Goal: Task Accomplishment & Management: Complete application form

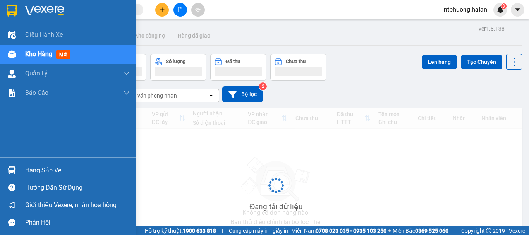
click at [42, 168] on div "Hàng sắp về" at bounding box center [77, 171] width 105 height 12
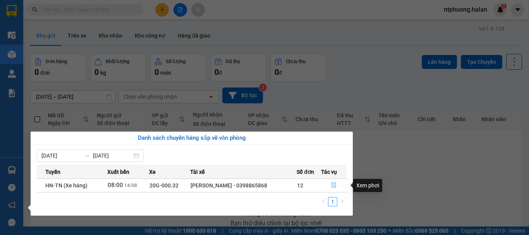
click at [336, 186] on icon "file-done" at bounding box center [333, 185] width 5 height 5
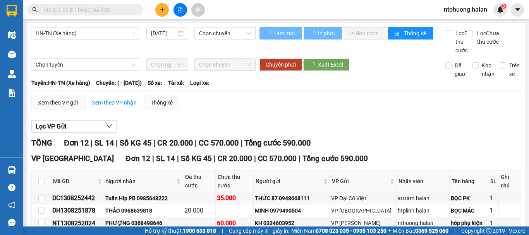
scroll to position [116, 0]
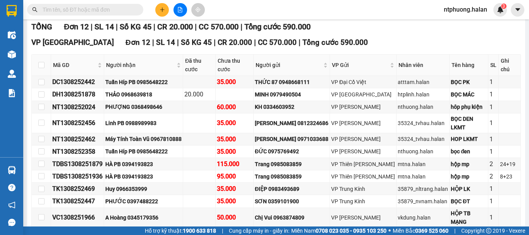
type input "14/08/2025"
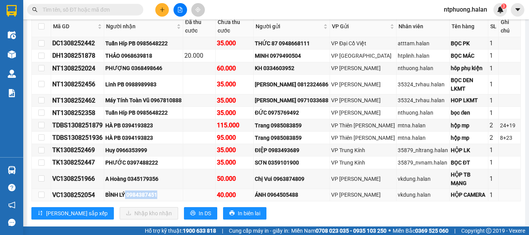
drag, startPoint x: 128, startPoint y: 202, endPoint x: 160, endPoint y: 204, distance: 32.6
click at [160, 199] on div "BÌNH LÝ 0984387451" at bounding box center [143, 194] width 76 height 9
copy div "0984387451"
click at [69, 12] on input "text" at bounding box center [88, 9] width 91 height 9
paste input "0984387451"
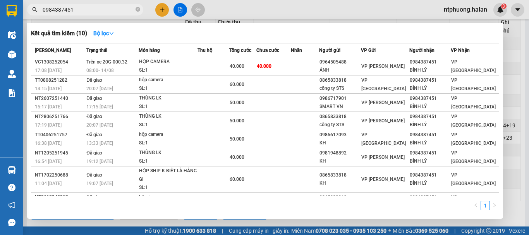
type input "0984387451"
click at [139, 11] on icon "close-circle" at bounding box center [137, 9] width 5 height 5
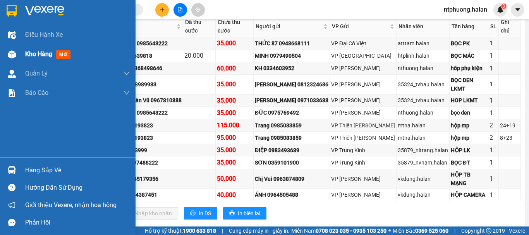
click at [34, 53] on span "Kho hàng" at bounding box center [38, 53] width 27 height 7
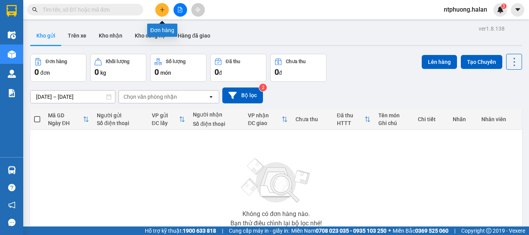
click at [162, 7] on icon "plus" at bounding box center [161, 9] width 5 height 5
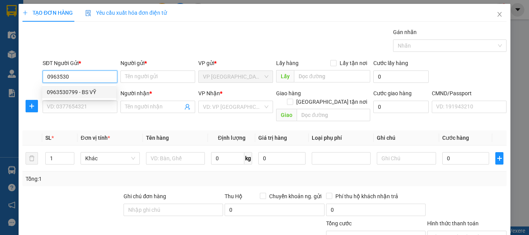
click at [74, 91] on div "0963530799 - BS VỸ" at bounding box center [79, 92] width 65 height 9
type input "0963530799"
type input "BS VỸ"
type input "0963530799"
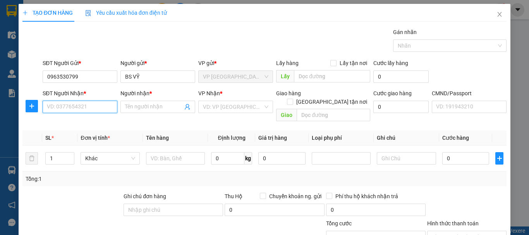
click at [72, 108] on input "SĐT Người Nhận *" at bounding box center [80, 107] width 75 height 12
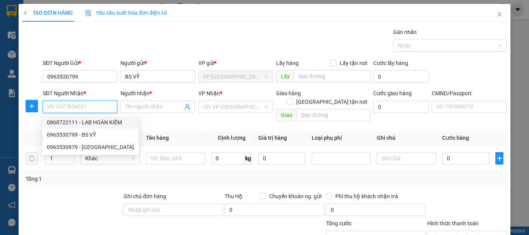
click at [71, 122] on div "0868722111 - LAB HOÀN KIẾM" at bounding box center [90, 122] width 87 height 9
type input "0868722111"
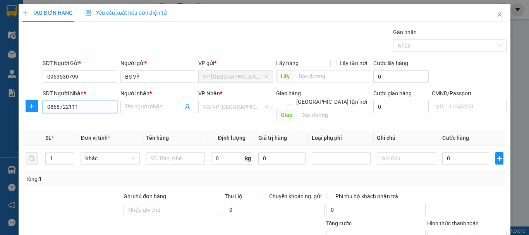
type input "LAB HOÀN KIẾM"
click at [31, 106] on icon "plus" at bounding box center [31, 106] width 5 height 0
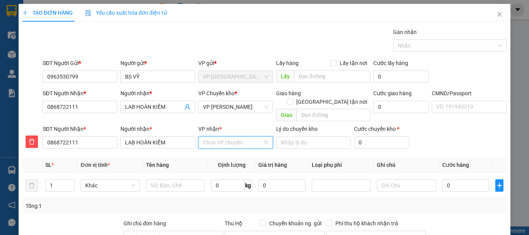
click at [240, 137] on input "VP nhận *" at bounding box center [233, 143] width 60 height 12
type input "thụ"
click at [225, 150] on div "VP Hoàng Văn Thụ" at bounding box center [233, 149] width 65 height 9
click at [237, 105] on span "VP Hoàng Văn Thụ" at bounding box center [235, 107] width 65 height 12
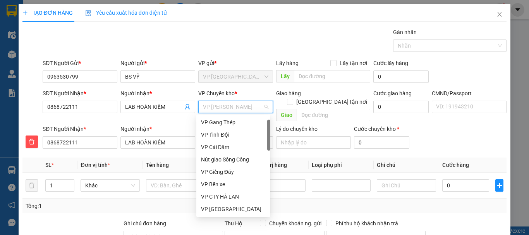
scroll to position [12, 0]
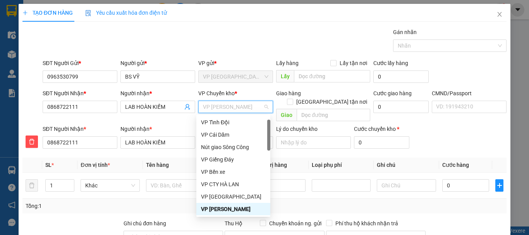
type input "b"
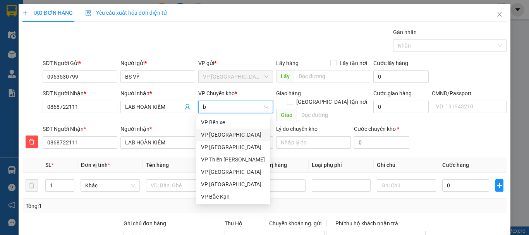
click at [218, 134] on div "VP Yên Bình" at bounding box center [233, 134] width 65 height 9
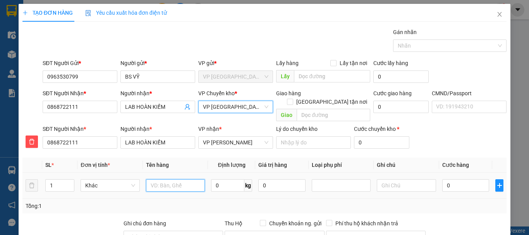
click at [173, 181] on input "text" at bounding box center [175, 185] width 59 height 12
type input "Hộp R"
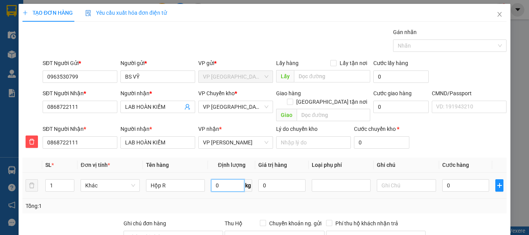
click at [232, 179] on input "0" at bounding box center [227, 185] width 33 height 12
type input "0.5"
click at [450, 179] on input "0" at bounding box center [465, 185] width 47 height 12
type input "2"
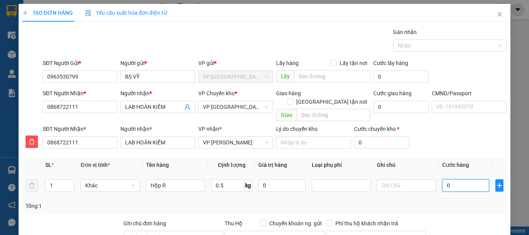
type input "2"
type input "20"
type input "200"
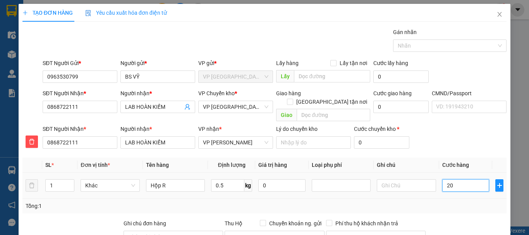
type input "200"
type input "2.000"
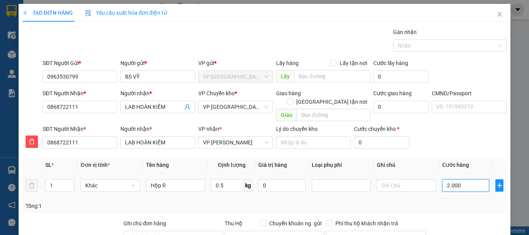
type input "20.000"
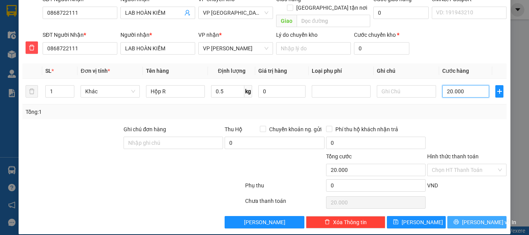
type input "20.000"
click at [471, 218] on span "Lưu và In" at bounding box center [489, 222] width 54 height 9
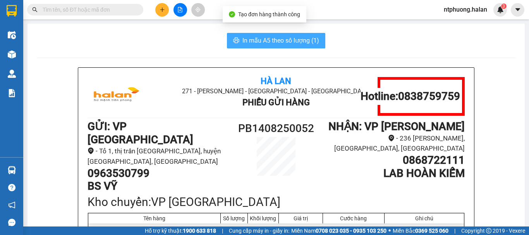
click at [302, 41] on span "In mẫu A5 theo số lượng (1)" at bounding box center [280, 41] width 77 height 10
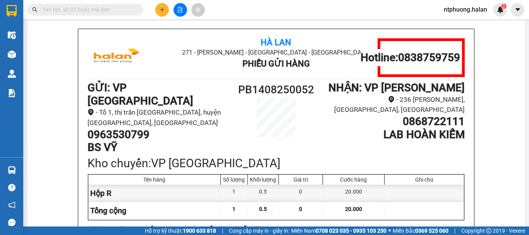
scroll to position [77, 0]
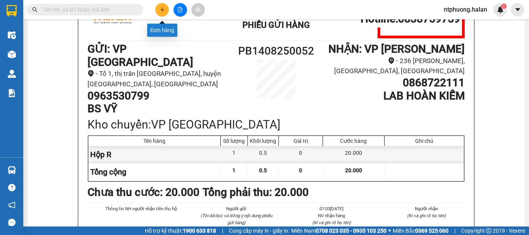
click at [161, 10] on icon "plus" at bounding box center [162, 9] width 4 height 0
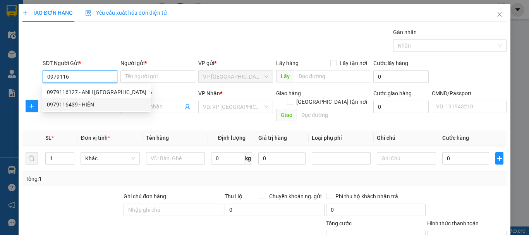
click at [66, 105] on div "0979116439 - HIỀN" at bounding box center [96, 104] width 99 height 9
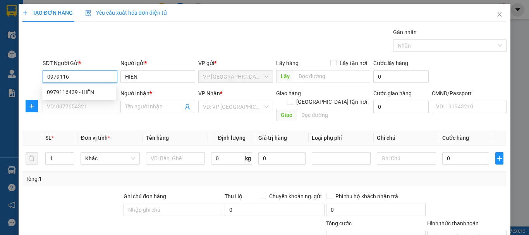
type input "0979116439"
type input "HIỀN"
type input "0979116439"
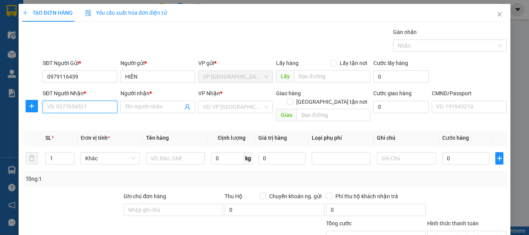
click at [72, 108] on input "SĐT Người Nhận *" at bounding box center [80, 107] width 75 height 12
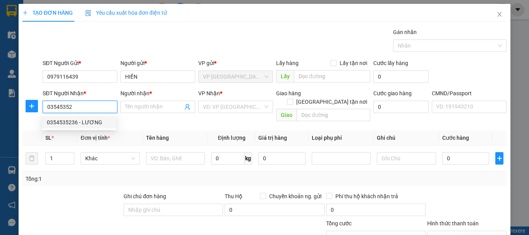
click at [74, 121] on div "0354535236 - LƯƠNG" at bounding box center [79, 122] width 65 height 9
type input "0354535236"
type input "LƯƠNG"
checkbox input "true"
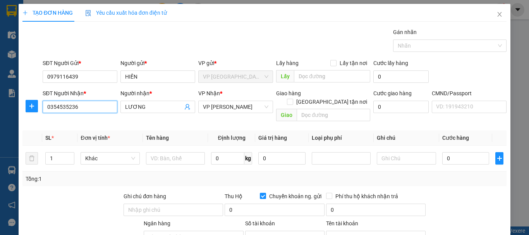
type input "9990946903993"
type input "NGUYỄN ANH ĐÀO"
type input "0354535236"
drag, startPoint x: 27, startPoint y: 108, endPoint x: 39, endPoint y: 109, distance: 11.7
click at [31, 108] on span "plus" at bounding box center [32, 106] width 12 height 6
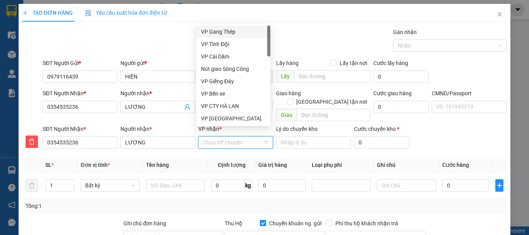
click at [224, 137] on input "VP nhận *" at bounding box center [233, 143] width 60 height 12
type input "cu"
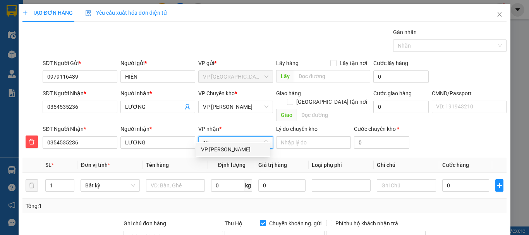
drag, startPoint x: 231, startPoint y: 148, endPoint x: 233, endPoint y: 141, distance: 7.1
click at [231, 147] on div "VP Nguyễn Văn Cừ" at bounding box center [233, 149] width 65 height 9
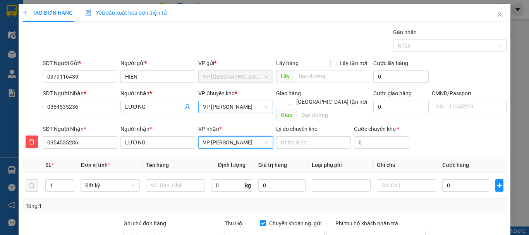
click at [242, 105] on span "VP Nguyễn Văn Cừ" at bounding box center [235, 107] width 65 height 12
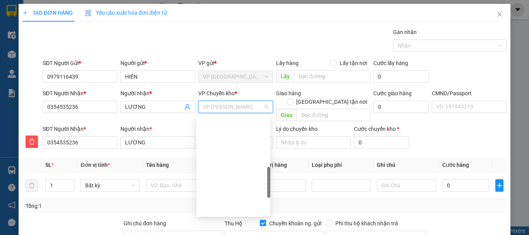
scroll to position [204, 0]
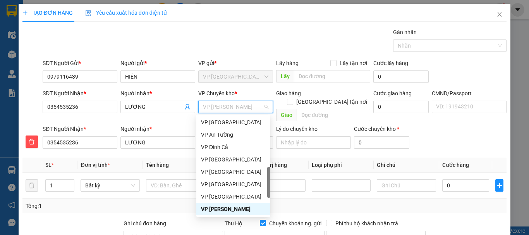
type input "b"
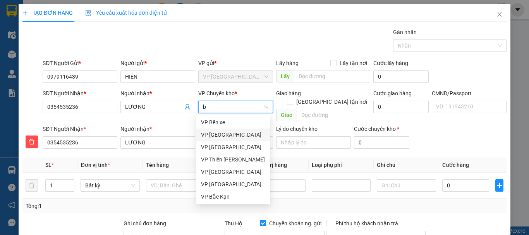
click at [212, 136] on div "VP Yên Bình" at bounding box center [233, 134] width 65 height 9
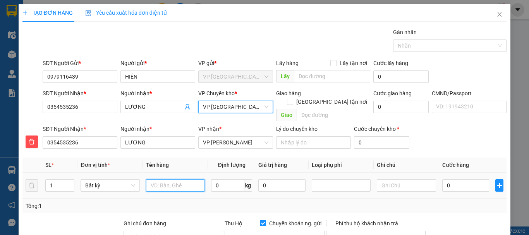
click at [178, 179] on input "text" at bounding box center [175, 185] width 59 height 12
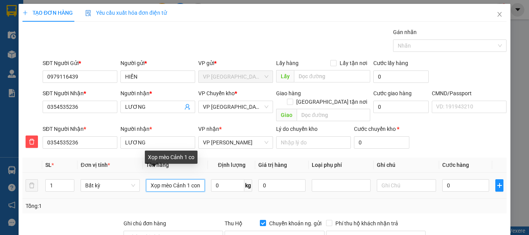
scroll to position [0, 1]
type input "Xọp mèo Cảnh 1 con"
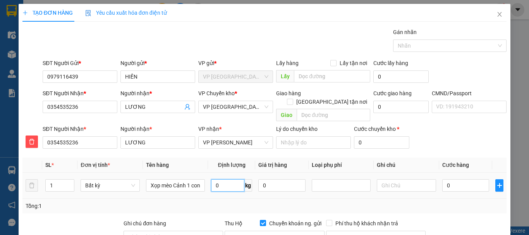
scroll to position [0, 0]
click at [228, 179] on input "0" at bounding box center [227, 185] width 33 height 12
type input "4"
click at [477, 179] on input "0" at bounding box center [465, 185] width 47 height 12
type input "40.000"
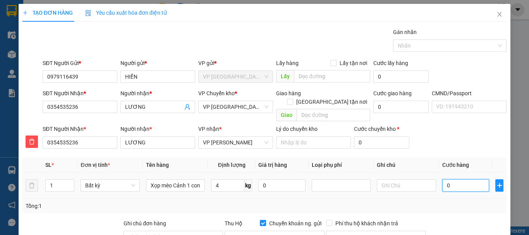
type input "40.000"
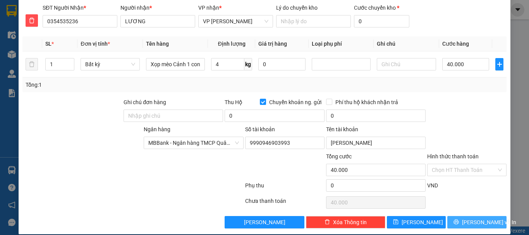
click at [473, 218] on span "Lưu và In" at bounding box center [489, 222] width 54 height 9
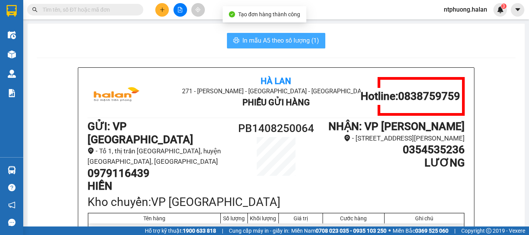
click at [278, 38] on span "In mẫu A5 theo số lượng (1)" at bounding box center [280, 41] width 77 height 10
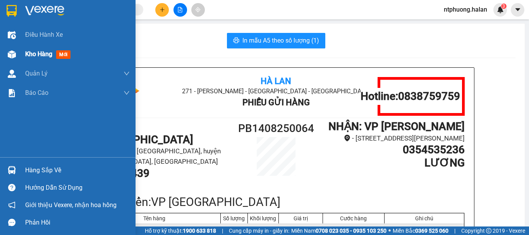
click at [34, 55] on span "Kho hàng" at bounding box center [38, 53] width 27 height 7
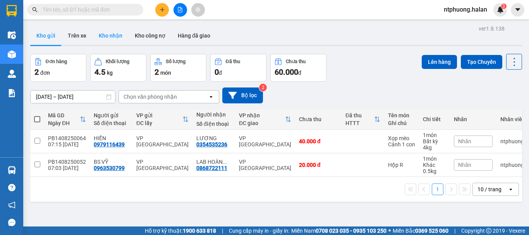
click at [106, 37] on button "Kho nhận" at bounding box center [111, 35] width 36 height 19
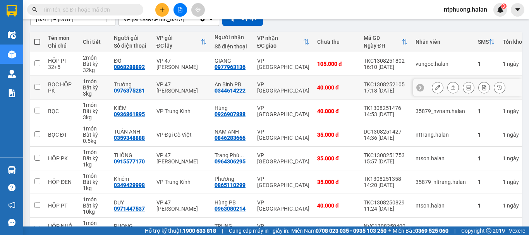
scroll to position [174, 0]
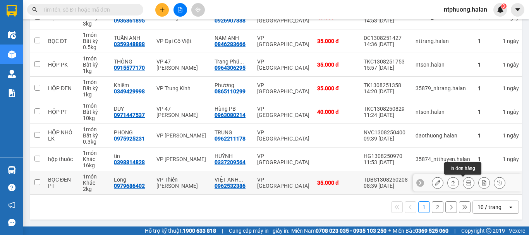
click at [466, 180] on icon at bounding box center [468, 182] width 5 height 5
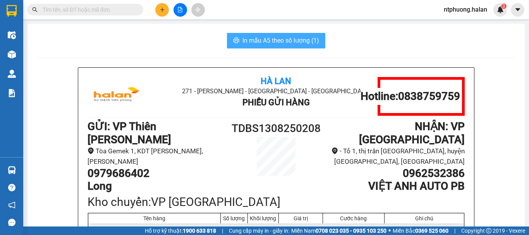
click at [282, 40] on span "In mẫu A5 theo số lượng (1)" at bounding box center [280, 41] width 77 height 10
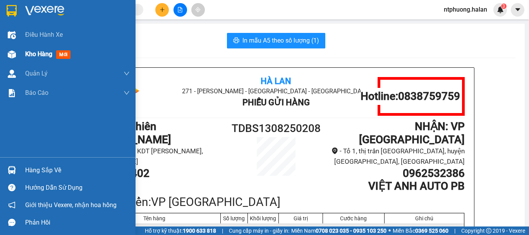
click at [41, 51] on span "Kho hàng" at bounding box center [38, 53] width 27 height 7
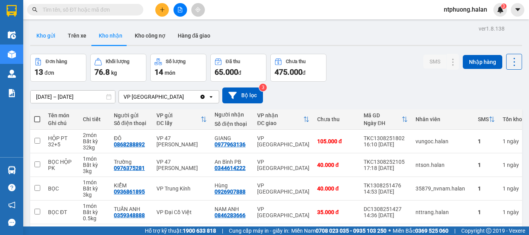
click at [38, 34] on button "Kho gửi" at bounding box center [45, 35] width 31 height 19
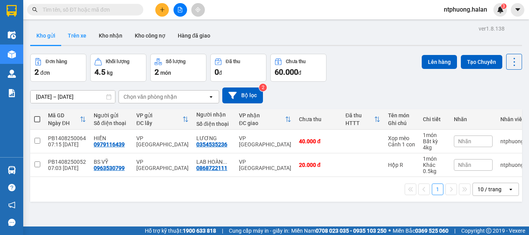
click at [74, 39] on button "Trên xe" at bounding box center [77, 35] width 31 height 19
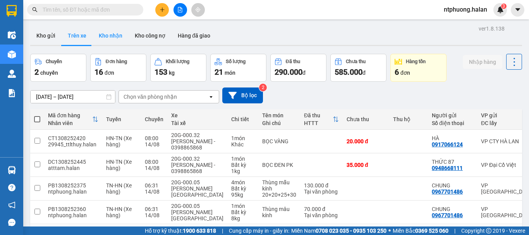
click at [104, 37] on button "Kho nhận" at bounding box center [111, 35] width 36 height 19
type input "16/06/2025 – 14/08/2025"
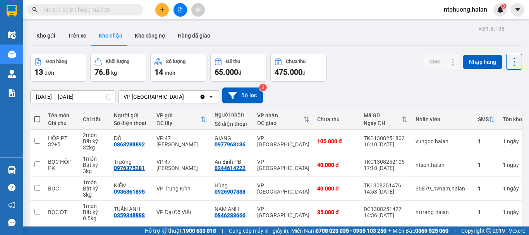
click at [101, 13] on input "text" at bounding box center [88, 9] width 91 height 9
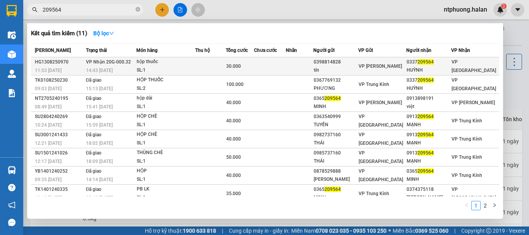
type input "209564"
click at [213, 65] on td at bounding box center [210, 66] width 31 height 18
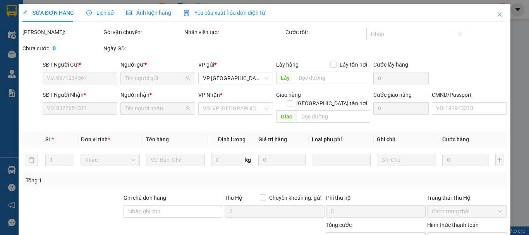
type input "0398814828"
type input "tín"
type input "0337209564"
type input "HUỲNH"
type input "30.000"
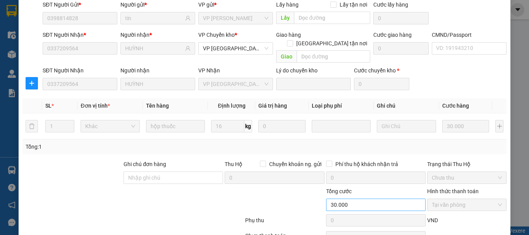
scroll to position [95, 0]
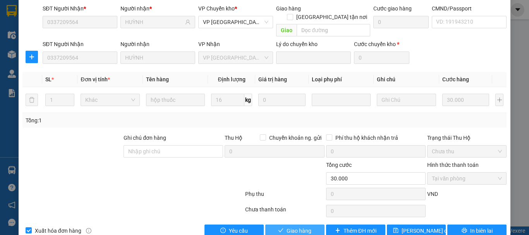
click at [288, 225] on button "Giao hàng" at bounding box center [294, 231] width 59 height 12
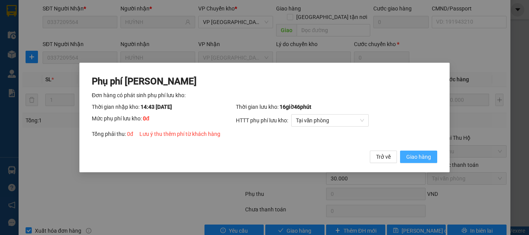
click at [411, 159] on span "Giao hàng" at bounding box center [418, 157] width 25 height 9
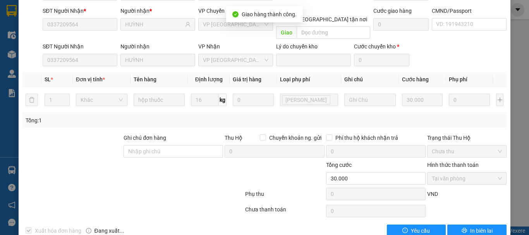
scroll to position [0, 0]
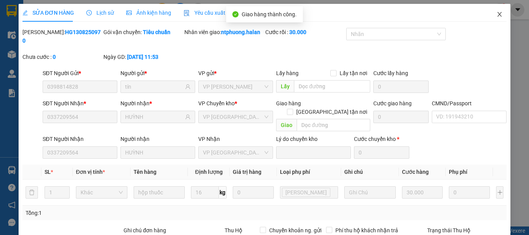
click at [496, 14] on icon "close" at bounding box center [499, 14] width 6 height 6
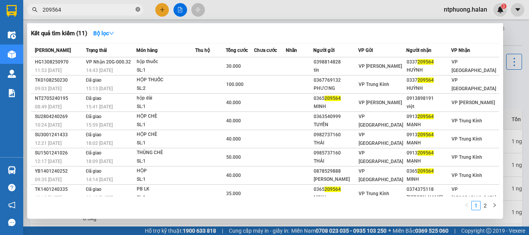
click at [139, 11] on icon "close-circle" at bounding box center [137, 9] width 5 height 5
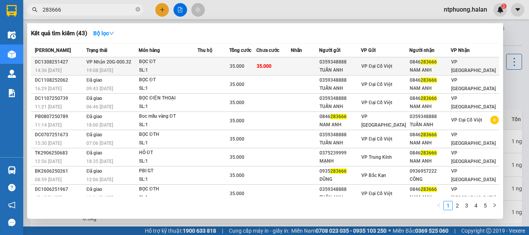
type input "283666"
click at [219, 67] on td at bounding box center [213, 66] width 32 height 18
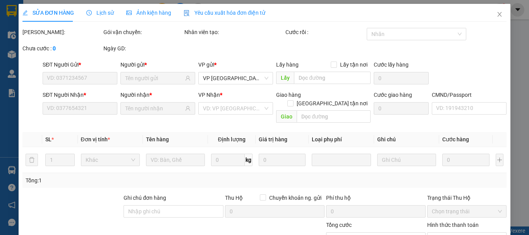
type input "0359348888"
type input "TUẤN ANH"
type input "0846283666"
type input "NAM ANH"
type input "35.000"
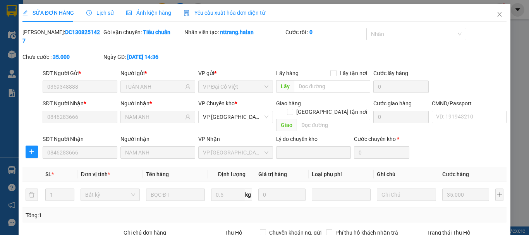
scroll to position [95, 0]
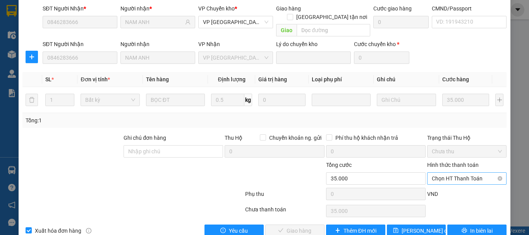
click at [453, 173] on span "Chọn HT Thanh Toán" at bounding box center [467, 179] width 70 height 12
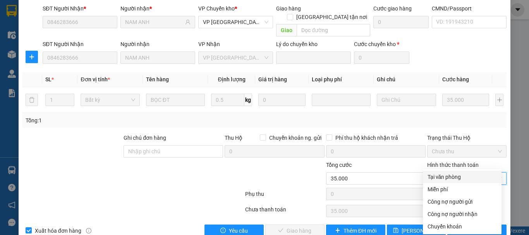
drag, startPoint x: 448, startPoint y: 174, endPoint x: 370, endPoint y: 195, distance: 80.8
click at [444, 176] on div "Tại văn phòng" at bounding box center [461, 177] width 69 height 9
type input "0"
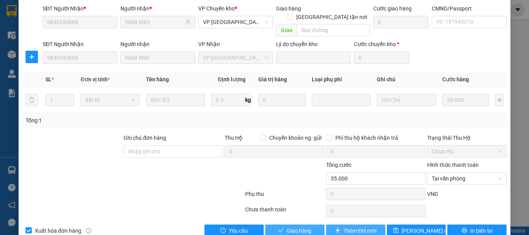
drag, startPoint x: 293, startPoint y: 212, endPoint x: 323, endPoint y: 212, distance: 30.2
click at [295, 226] on span "Giao hàng" at bounding box center [298, 230] width 25 height 9
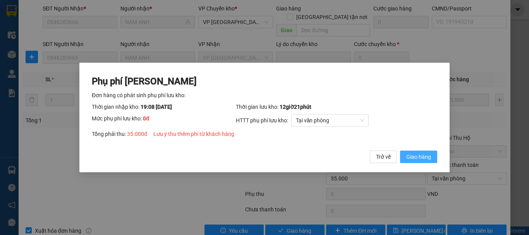
click at [409, 159] on span "Giao hàng" at bounding box center [418, 157] width 25 height 9
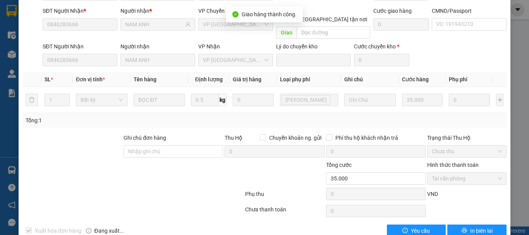
scroll to position [0, 0]
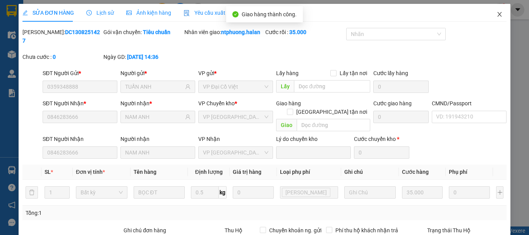
click at [496, 14] on icon "close" at bounding box center [499, 14] width 6 height 6
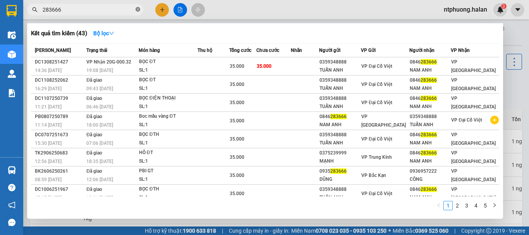
click at [138, 7] on icon "close-circle" at bounding box center [137, 9] width 5 height 5
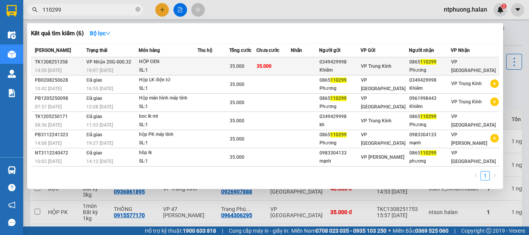
type input "110299"
click at [218, 69] on td at bounding box center [213, 66] width 32 height 18
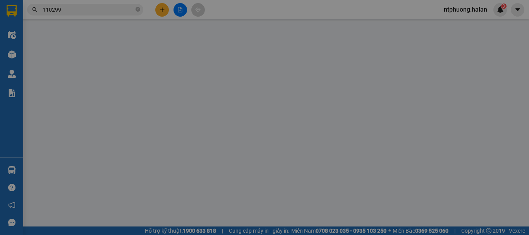
type input "0349429998"
type input "Khiêm"
type input "0865110299"
type input "Phương"
type input "35.000"
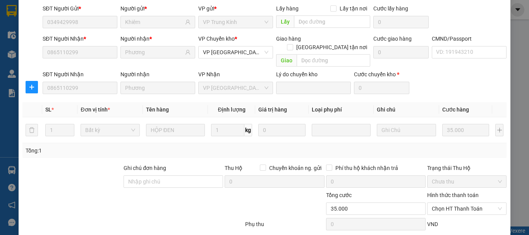
scroll to position [95, 0]
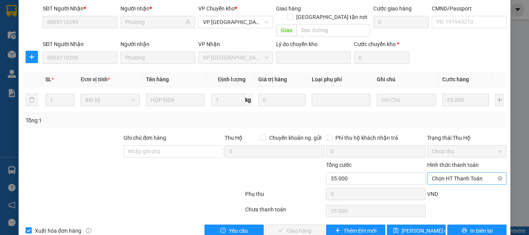
click at [449, 173] on span "Chọn HT Thanh Toán" at bounding box center [467, 179] width 70 height 12
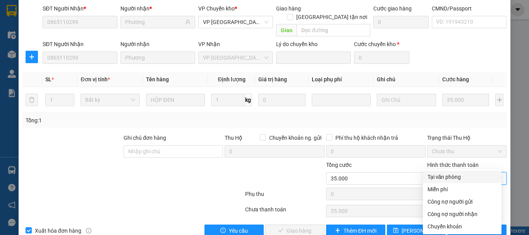
click at [446, 175] on div "Tại văn phòng" at bounding box center [461, 177] width 69 height 9
type input "0"
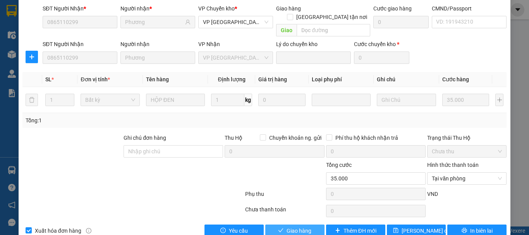
click at [307, 226] on span "Giao hàng" at bounding box center [298, 230] width 25 height 9
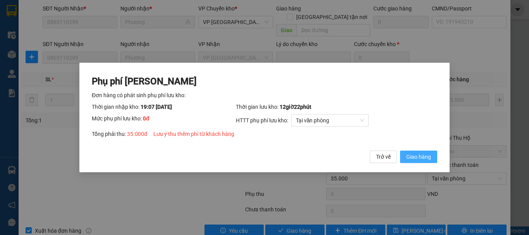
click at [415, 157] on span "Giao hàng" at bounding box center [418, 157] width 25 height 9
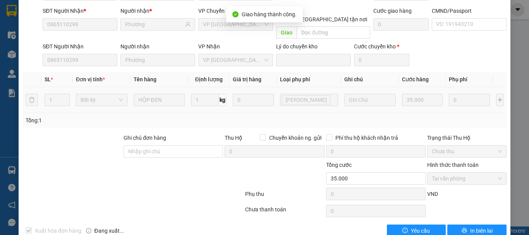
scroll to position [0, 0]
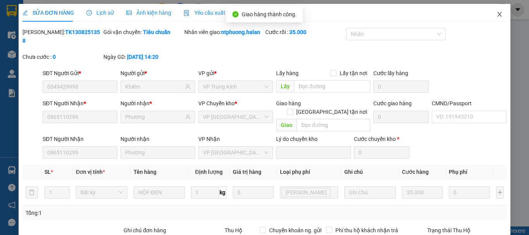
click at [497, 14] on icon "close" at bounding box center [499, 14] width 4 height 5
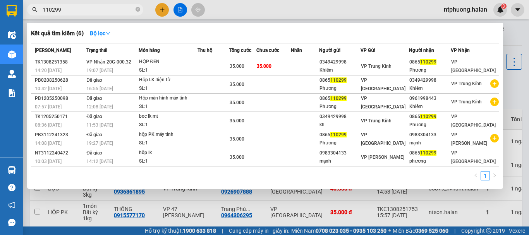
drag, startPoint x: 139, startPoint y: 10, endPoint x: 126, endPoint y: 7, distance: 13.1
click at [138, 10] on icon "close-circle" at bounding box center [137, 9] width 5 height 5
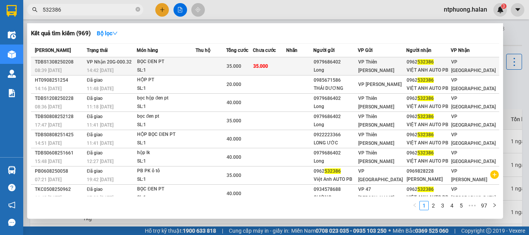
type input "532386"
click at [194, 74] on div "SL: 1" at bounding box center [166, 70] width 58 height 9
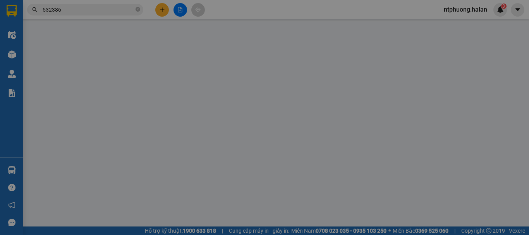
type input "0979686402"
type input "Long"
type input "0962532386"
type input "VIỆT ANH AUTO PB"
type input "35.000"
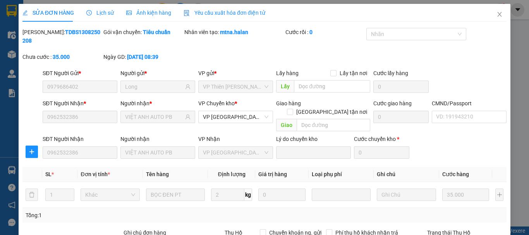
scroll to position [95, 0]
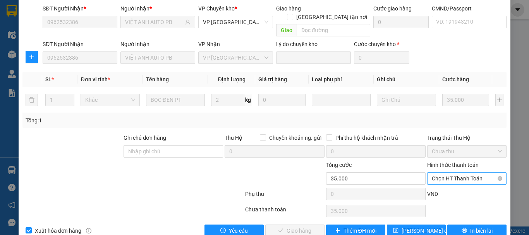
click at [444, 173] on span "Chọn HT Thanh Toán" at bounding box center [467, 179] width 70 height 12
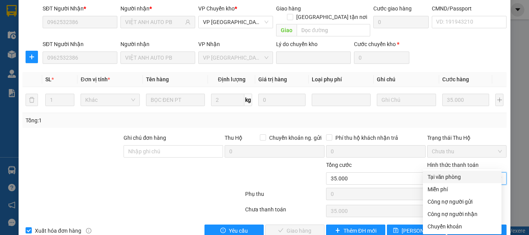
click at [439, 178] on div "Tại văn phòng" at bounding box center [461, 177] width 69 height 9
type input "0"
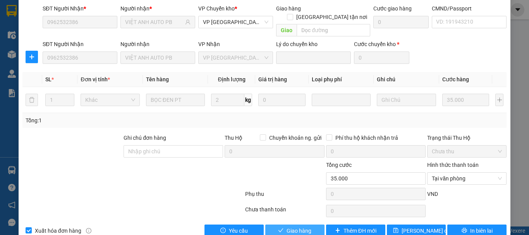
drag, startPoint x: 299, startPoint y: 213, endPoint x: 318, endPoint y: 208, distance: 19.2
click at [300, 226] on span "Giao hàng" at bounding box center [298, 230] width 25 height 9
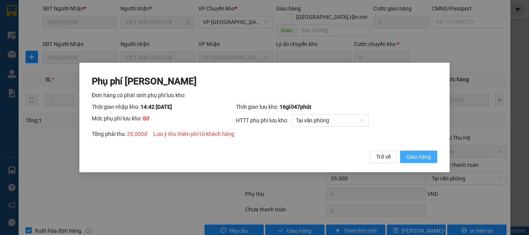
click at [420, 156] on span "Giao hàng" at bounding box center [418, 157] width 25 height 9
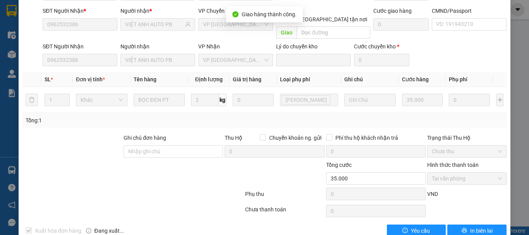
scroll to position [0, 0]
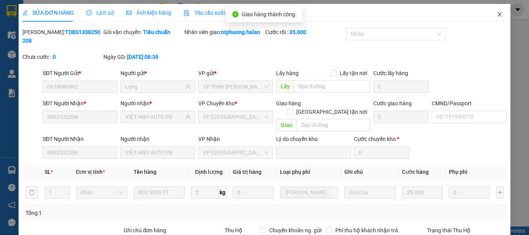
click at [496, 16] on icon "close" at bounding box center [499, 14] width 6 height 6
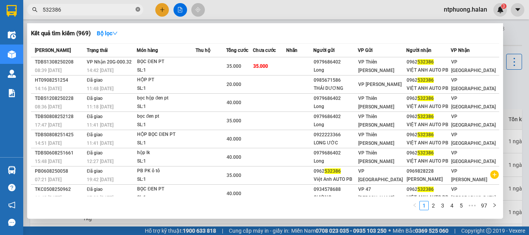
click at [137, 11] on icon "close-circle" at bounding box center [137, 9] width 5 height 5
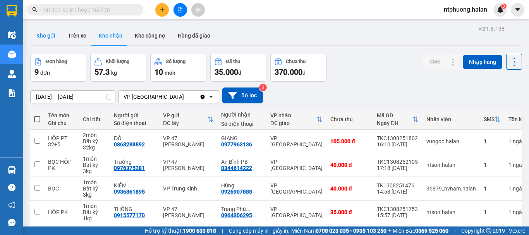
click at [38, 36] on button "Kho gửi" at bounding box center [45, 35] width 31 height 19
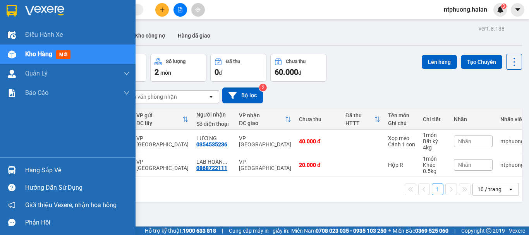
drag, startPoint x: 39, startPoint y: 169, endPoint x: 79, endPoint y: 169, distance: 39.9
click at [43, 169] on div "Hàng sắp về" at bounding box center [77, 171] width 105 height 12
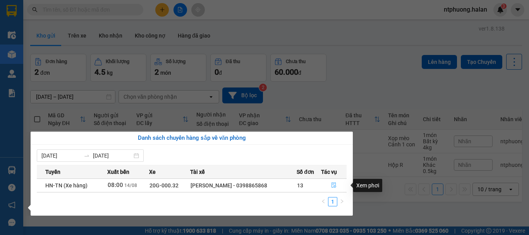
click at [335, 185] on icon "file-done" at bounding box center [333, 185] width 5 height 5
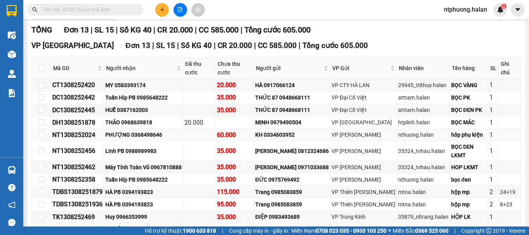
scroll to position [74, 0]
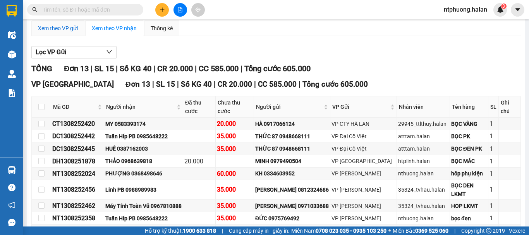
click at [63, 33] on div "Xem theo VP gửi" at bounding box center [58, 28] width 40 height 9
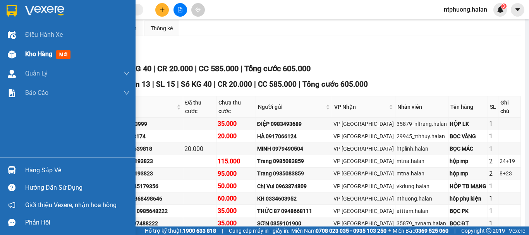
click at [30, 55] on span "Kho hàng" at bounding box center [38, 53] width 27 height 7
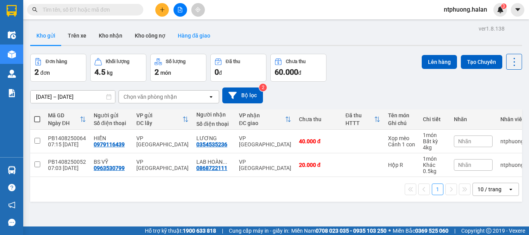
click at [193, 35] on button "Hàng đã giao" at bounding box center [193, 35] width 45 height 19
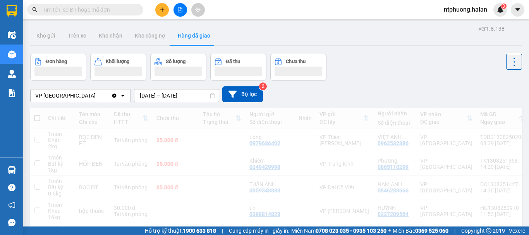
click at [163, 98] on div "ver 1.8.138 Kho gửi Trên xe Kho nhận Kho công nợ Hàng đã giao Đơn hàng Khối lượ…" at bounding box center [276, 207] width 498 height 369
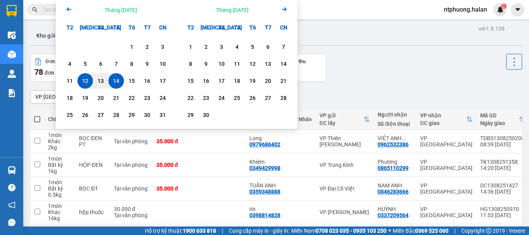
click at [116, 81] on div "14" at bounding box center [116, 80] width 11 height 9
type input "14/08/2025 – 14/08/2025"
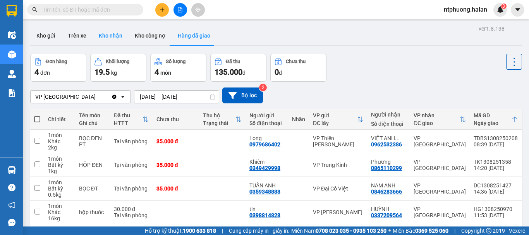
click at [106, 36] on button "Kho nhận" at bounding box center [111, 35] width 36 height 19
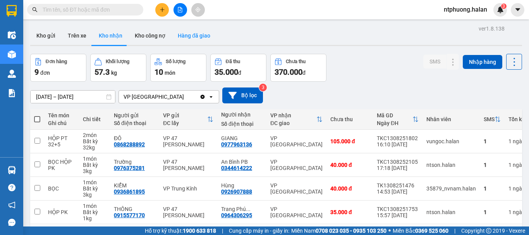
click at [193, 39] on button "Hàng đã giao" at bounding box center [193, 35] width 45 height 19
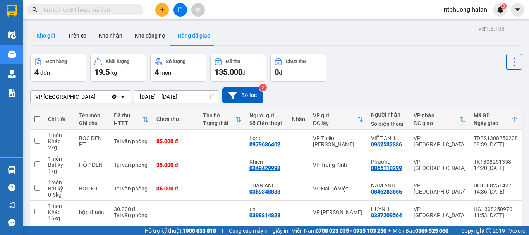
click at [48, 34] on button "Kho gửi" at bounding box center [45, 35] width 31 height 19
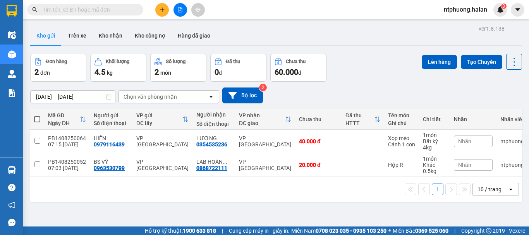
click at [38, 120] on span at bounding box center [37, 119] width 6 height 6
click at [37, 115] on input "checkbox" at bounding box center [37, 115] width 0 height 0
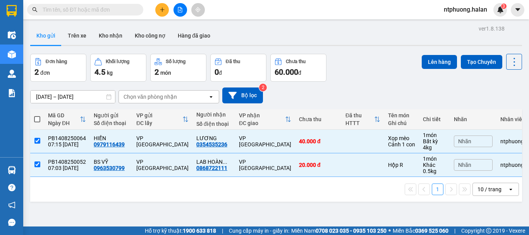
checkbox input "true"
click at [437, 58] on button "Lên hàng" at bounding box center [439, 62] width 35 height 14
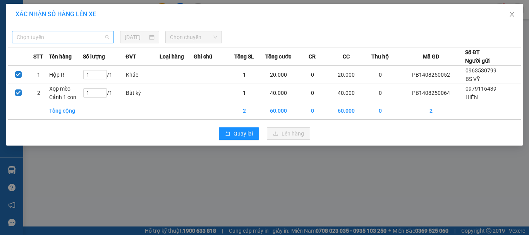
click at [87, 36] on span "Chọn tuyến" at bounding box center [63, 37] width 93 height 12
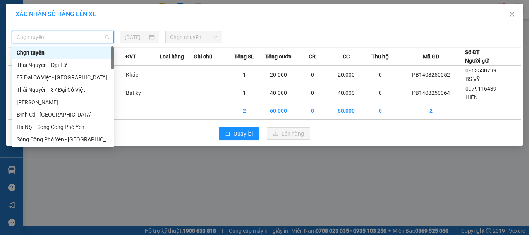
type input "x"
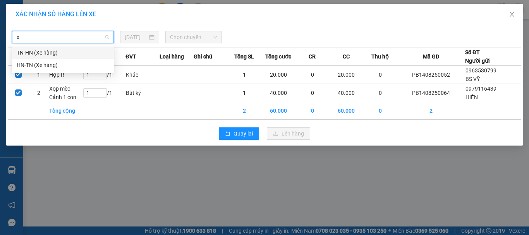
click at [51, 55] on div "TN-HN (Xe hàng)" at bounding box center [63, 52] width 93 height 9
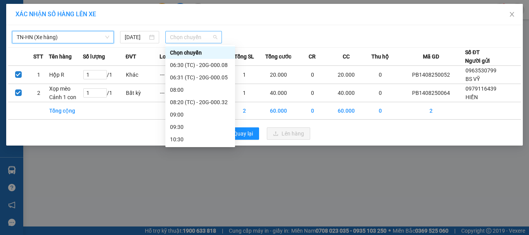
click at [209, 33] on span "Chọn chuyến" at bounding box center [194, 37] width 48 height 12
click at [216, 100] on div "08:20 (TC) - 20G-000.32" at bounding box center [200, 102] width 60 height 9
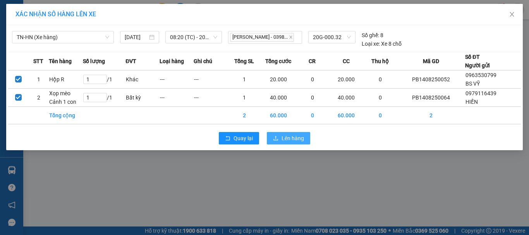
click at [297, 139] on span "Lên hàng" at bounding box center [292, 138] width 22 height 9
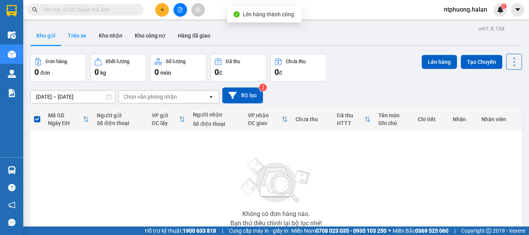
click at [75, 37] on button "Trên xe" at bounding box center [77, 35] width 31 height 19
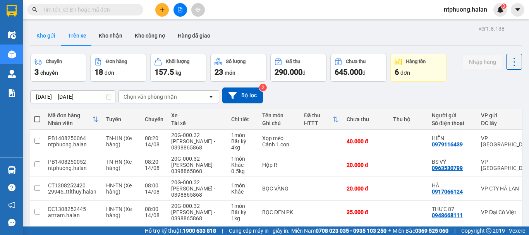
click at [50, 41] on button "Kho gửi" at bounding box center [45, 35] width 31 height 19
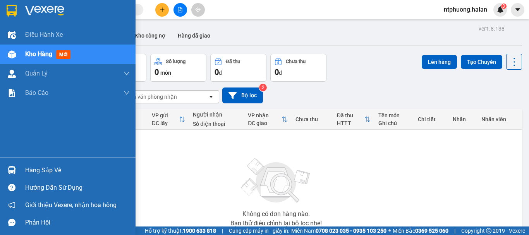
drag, startPoint x: 50, startPoint y: 171, endPoint x: 75, endPoint y: 168, distance: 25.8
click at [50, 171] on div "Hàng sắp về" at bounding box center [77, 171] width 105 height 12
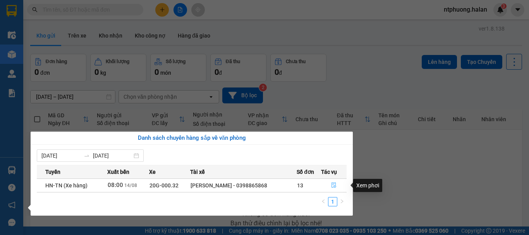
click at [335, 186] on icon "file-done" at bounding box center [333, 185] width 5 height 5
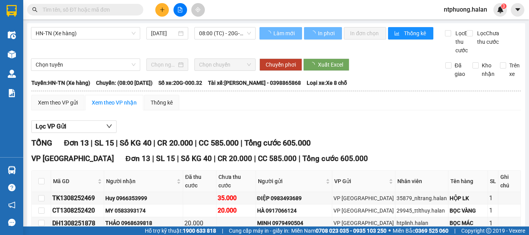
scroll to position [155, 0]
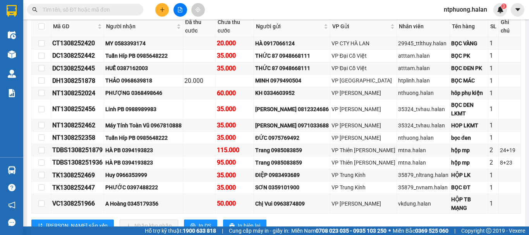
click at [106, 7] on input "text" at bounding box center [88, 9] width 91 height 9
click at [94, 13] on input "text" at bounding box center [88, 9] width 91 height 9
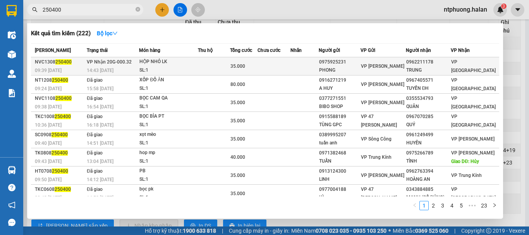
type input "250400"
click at [202, 64] on td at bounding box center [214, 66] width 32 height 18
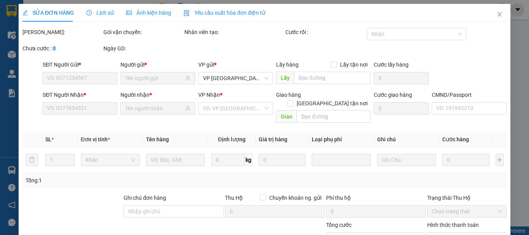
type input "0975925231"
type input "PHONG"
type input "0962211178"
type input "TRUNG"
type input "35.000"
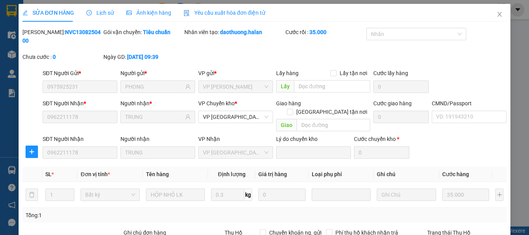
scroll to position [95, 0]
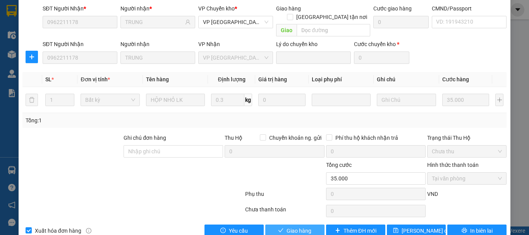
click at [290, 226] on span "Giao hàng" at bounding box center [298, 230] width 25 height 9
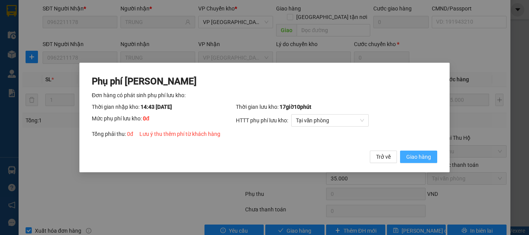
click at [423, 155] on span "Giao hàng" at bounding box center [418, 157] width 25 height 9
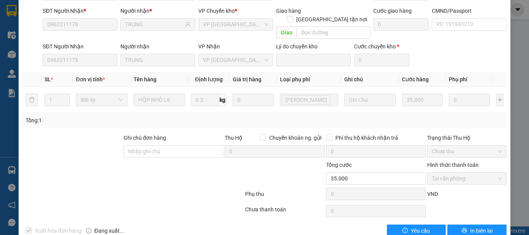
scroll to position [0, 0]
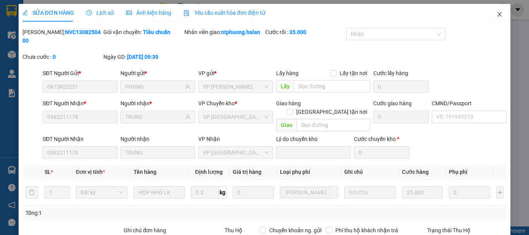
click at [496, 14] on icon "close" at bounding box center [499, 14] width 6 height 6
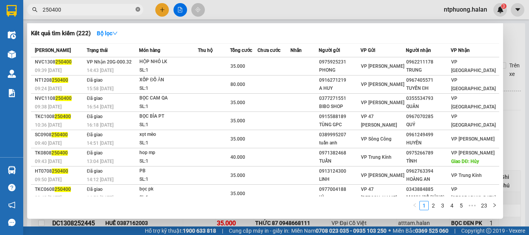
click at [138, 11] on icon "close-circle" at bounding box center [137, 9] width 5 height 5
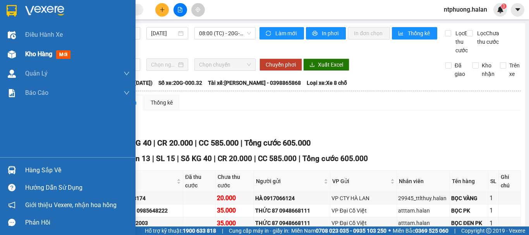
click at [42, 50] on span "Kho hàng" at bounding box center [38, 53] width 27 height 7
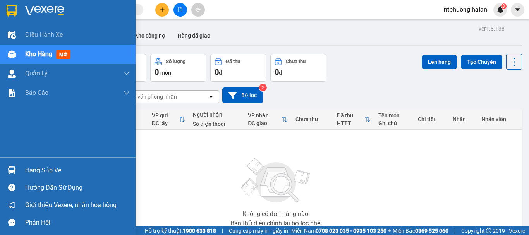
click at [41, 60] on div "Kho hàng mới" at bounding box center [77, 54] width 105 height 19
drag, startPoint x: 33, startPoint y: 168, endPoint x: 98, endPoint y: 168, distance: 65.0
click at [34, 168] on div "Hàng sắp về" at bounding box center [77, 171] width 105 height 12
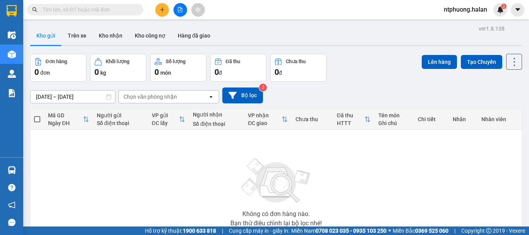
click at [477, 200] on section "Kết quả tìm kiếm ( 222 ) Bộ lọc Mã ĐH Trạng thái Món hàng Thu hộ Tổng cước Chưa…" at bounding box center [264, 117] width 529 height 235
click at [121, 14] on input "text" at bounding box center [88, 9] width 91 height 9
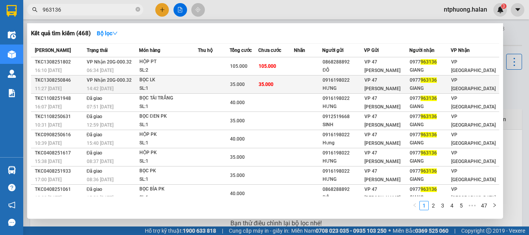
type input "963136"
click at [212, 83] on td at bounding box center [214, 84] width 32 height 18
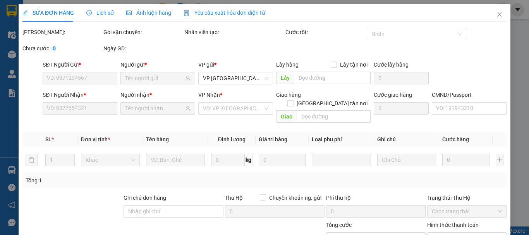
type input "0916198022"
type input "HƯNG"
type input "0977963136"
type input "GIANG"
type input "35.000"
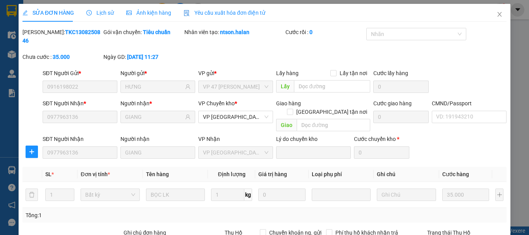
scroll to position [95, 0]
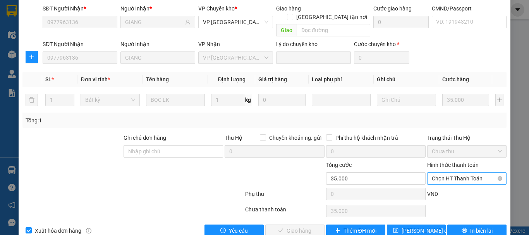
click at [448, 173] on span "Chọn HT Thanh Toán" at bounding box center [467, 179] width 70 height 12
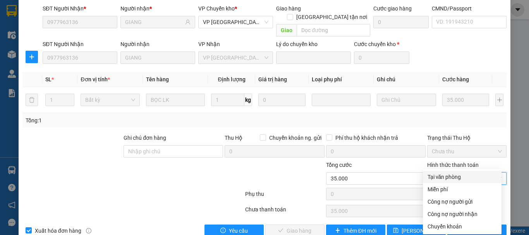
click at [442, 175] on div "Tại văn phòng" at bounding box center [461, 177] width 69 height 9
type input "0"
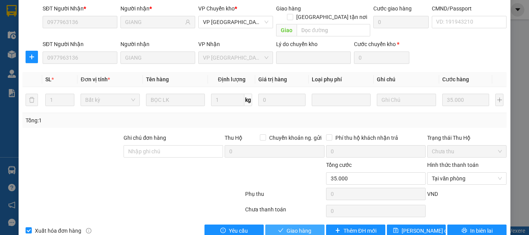
click at [298, 225] on button "Giao hàng" at bounding box center [294, 231] width 59 height 12
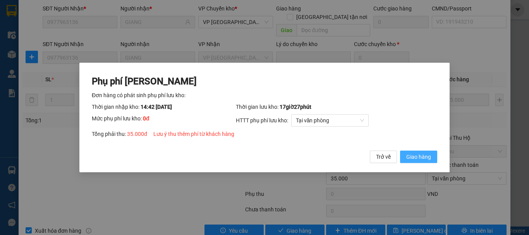
click at [409, 158] on span "Giao hàng" at bounding box center [418, 157] width 25 height 9
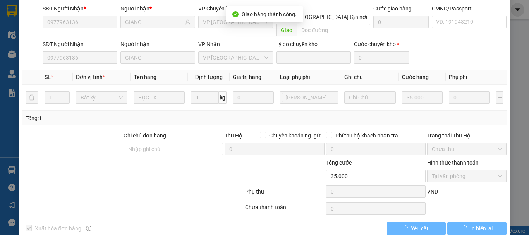
scroll to position [0, 0]
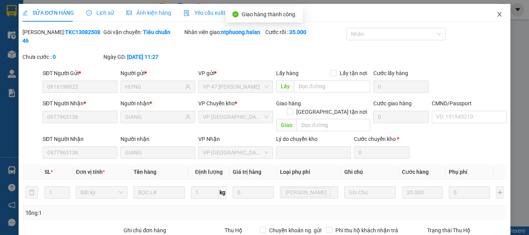
click at [497, 14] on icon "close" at bounding box center [499, 14] width 4 height 5
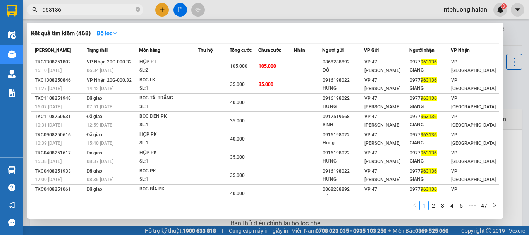
click at [115, 7] on input "963136" at bounding box center [88, 9] width 91 height 9
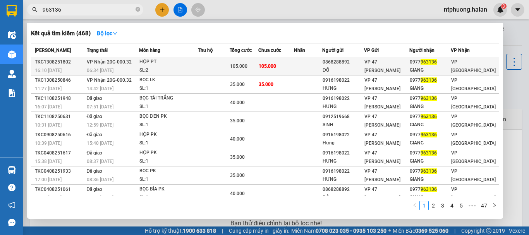
click at [214, 68] on td at bounding box center [214, 66] width 32 height 18
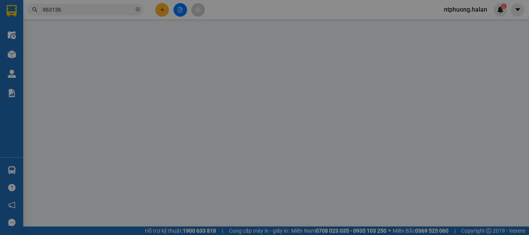
type input "0868288892"
type input "ĐÔ"
type input "0977963136"
type input "GIANG"
type input "105.000"
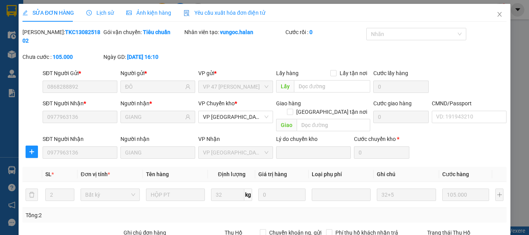
scroll to position [95, 0]
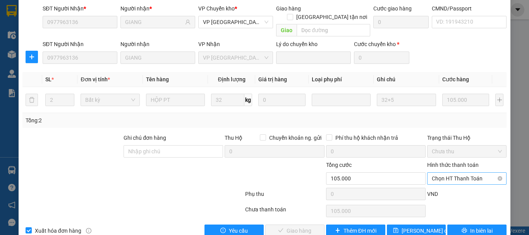
click at [458, 173] on span "Chọn HT Thanh Toán" at bounding box center [467, 179] width 70 height 12
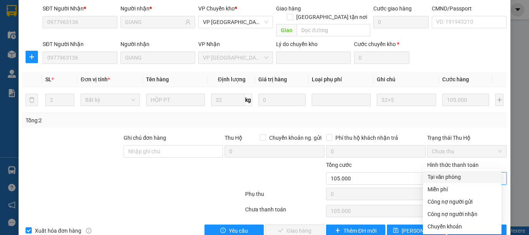
drag, startPoint x: 454, startPoint y: 175, endPoint x: 446, endPoint y: 177, distance: 8.3
click at [453, 175] on div "Tại văn phòng" at bounding box center [461, 177] width 69 height 9
type input "0"
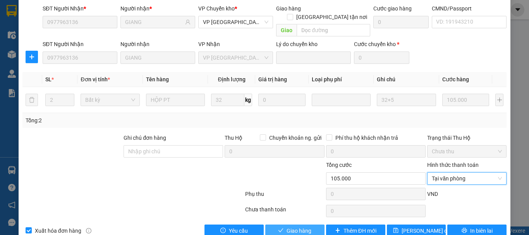
click at [309, 225] on button "Giao hàng" at bounding box center [294, 231] width 59 height 12
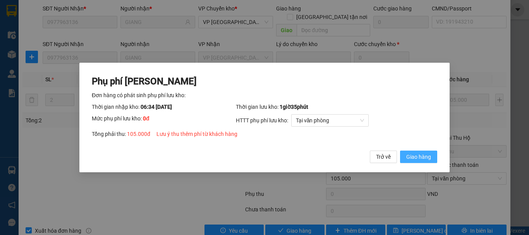
click at [420, 155] on span "Giao hàng" at bounding box center [418, 157] width 25 height 9
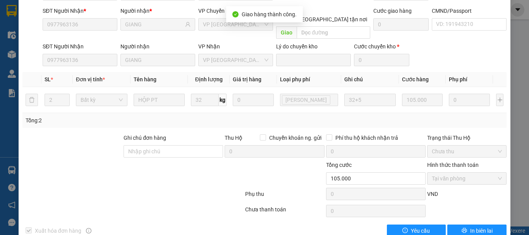
scroll to position [0, 0]
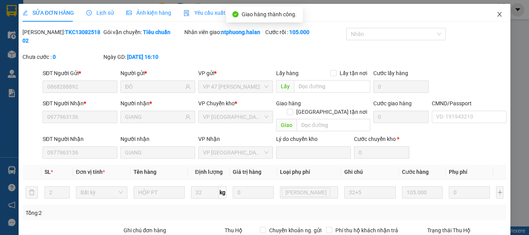
click at [496, 12] on icon "close" at bounding box center [499, 14] width 6 height 6
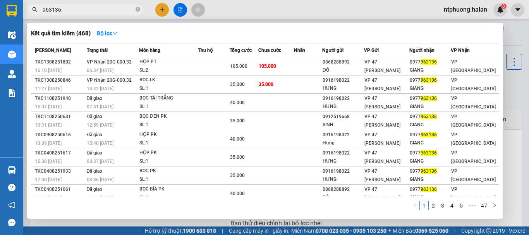
click at [135, 7] on span "963136" at bounding box center [85, 10] width 116 height 12
click at [139, 9] on icon "close-circle" at bounding box center [137, 9] width 5 height 5
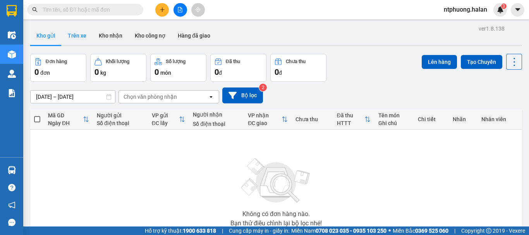
click at [81, 38] on button "Trên xe" at bounding box center [77, 35] width 31 height 19
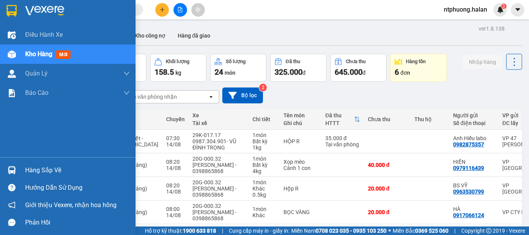
drag, startPoint x: 42, startPoint y: 174, endPoint x: 49, endPoint y: 174, distance: 7.4
click at [42, 174] on div "Hàng sắp về" at bounding box center [77, 171] width 105 height 12
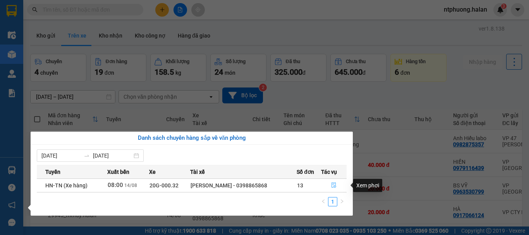
click at [333, 183] on icon "file-done" at bounding box center [333, 185] width 5 height 5
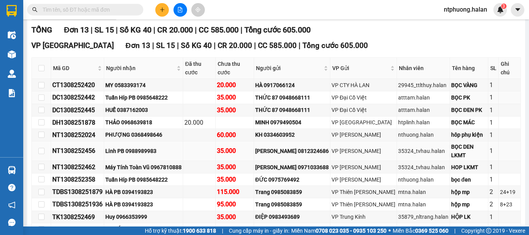
scroll to position [190, 0]
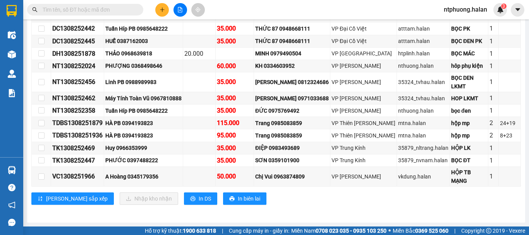
click at [112, 6] on input "text" at bounding box center [88, 9] width 91 height 9
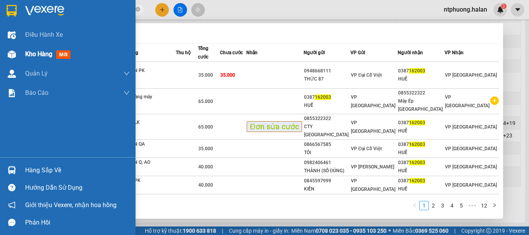
type input "162003"
click at [40, 50] on span "Kho hàng" at bounding box center [38, 53] width 27 height 7
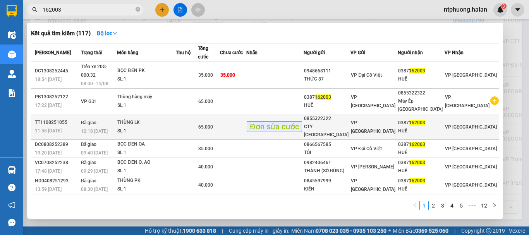
scroll to position [174, 0]
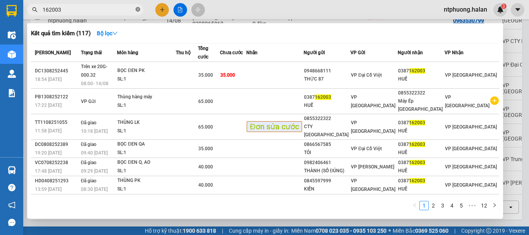
click at [139, 8] on icon "close-circle" at bounding box center [137, 9] width 5 height 5
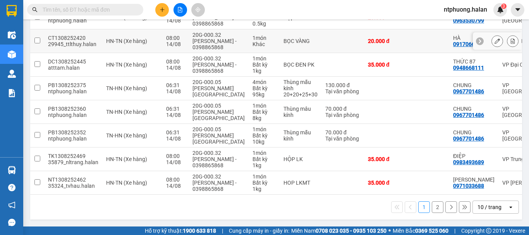
scroll to position [0, 0]
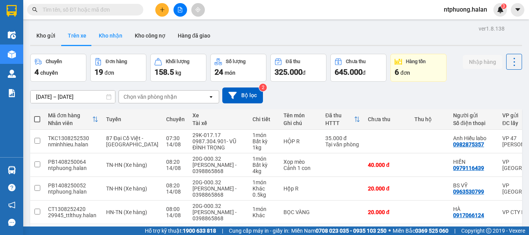
click at [105, 34] on button "Kho nhận" at bounding box center [111, 35] width 36 height 19
type input "16/06/2025 – 14/08/2025"
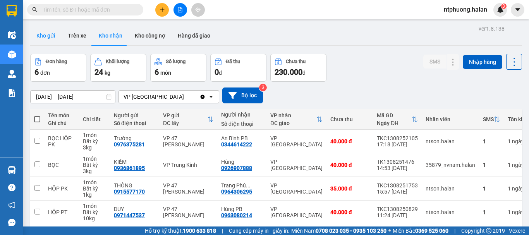
click at [44, 38] on button "Kho gửi" at bounding box center [45, 35] width 31 height 19
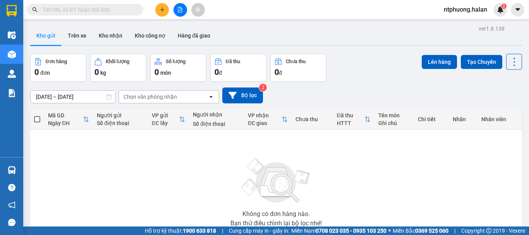
drag, startPoint x: 139, startPoint y: 142, endPoint x: 138, endPoint y: 135, distance: 6.2
click at [139, 141] on div "Không có đơn hàng nào. Bạn thử điều chỉnh lại bộ lọc nhé!" at bounding box center [276, 190] width 484 height 116
click at [138, 135] on div "Không có đơn hàng nào. Bạn thử điều chỉnh lại bộ lọc nhé!" at bounding box center [276, 190] width 484 height 116
click at [162, 12] on icon "plus" at bounding box center [161, 9] width 5 height 5
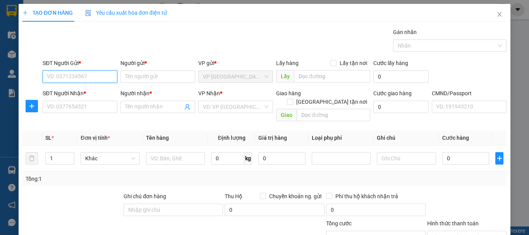
click at [89, 79] on input "SĐT Người Gửi *" at bounding box center [80, 76] width 75 height 12
type input "0963080214"
click at [78, 96] on div "0963080214 - Hùng PB" at bounding box center [79, 92] width 65 height 9
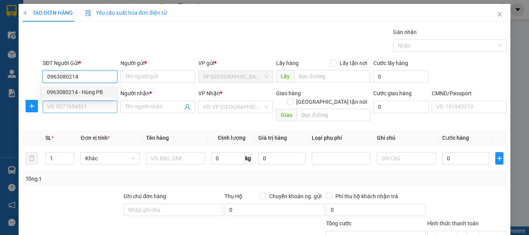
type input "Hùng PB"
type input "0963080214"
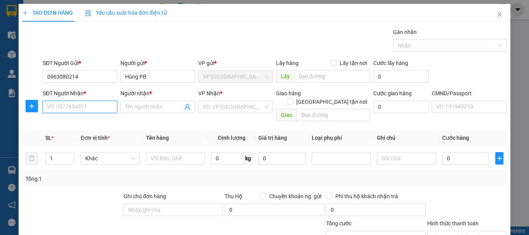
click at [83, 106] on input "SĐT Người Nhận *" at bounding box center [80, 107] width 75 height 12
click at [65, 137] on div "0971447537 - DUY" at bounding box center [79, 134] width 65 height 9
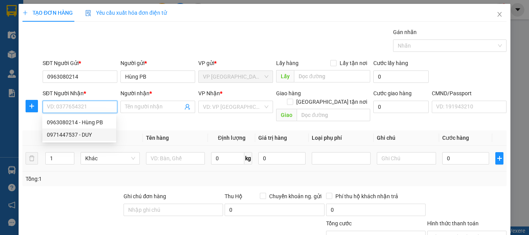
type input "0971447537"
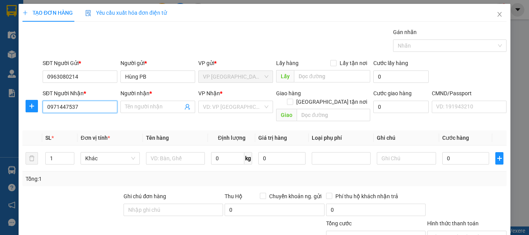
type input "DUY"
click at [32, 107] on icon "plus" at bounding box center [32, 106] width 6 height 6
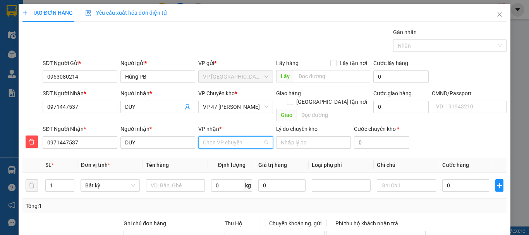
click at [240, 137] on input "VP nhận *" at bounding box center [233, 143] width 60 height 12
type input "47"
drag, startPoint x: 230, startPoint y: 149, endPoint x: 243, endPoint y: 112, distance: 39.1
click at [230, 147] on div "VP 47 Trần Khát Chân" at bounding box center [233, 149] width 65 height 9
click at [245, 106] on span "VP 47 Trần Khát Chân" at bounding box center [235, 107] width 65 height 12
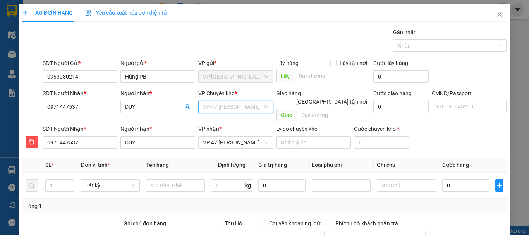
scroll to position [223, 0]
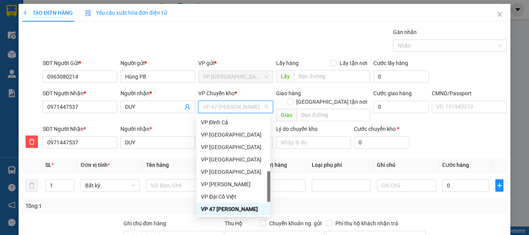
type input "b"
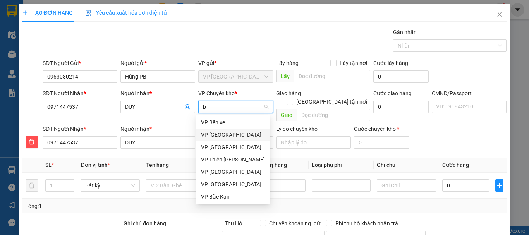
click at [220, 134] on div "VP Yên Bình" at bounding box center [233, 134] width 65 height 9
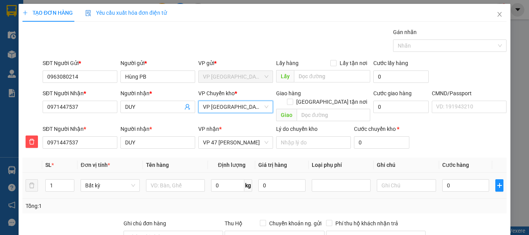
drag, startPoint x: 146, startPoint y: 186, endPoint x: 151, endPoint y: 184, distance: 5.3
click at [149, 185] on td at bounding box center [175, 186] width 65 height 26
click at [159, 179] on input "text" at bounding box center [175, 185] width 59 height 12
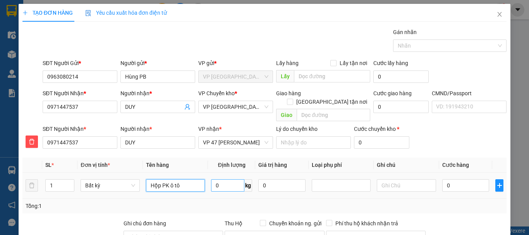
type input "Hộp PK ô tô"
click at [224, 179] on input "0" at bounding box center [227, 185] width 33 height 12
type input "6"
click at [459, 181] on input "0" at bounding box center [465, 185] width 47 height 12
type input "40.000"
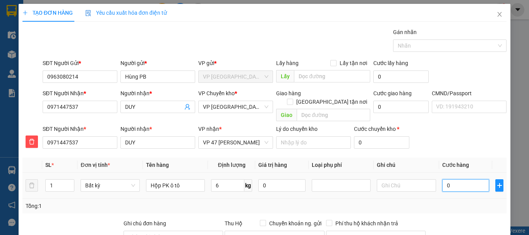
type input "40.000"
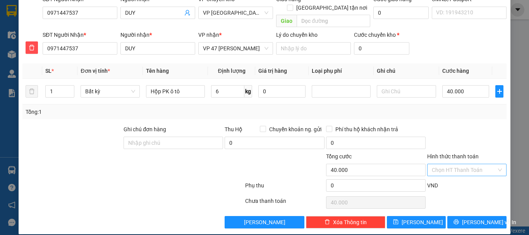
click at [460, 164] on input "Hình thức thanh toán" at bounding box center [464, 170] width 65 height 12
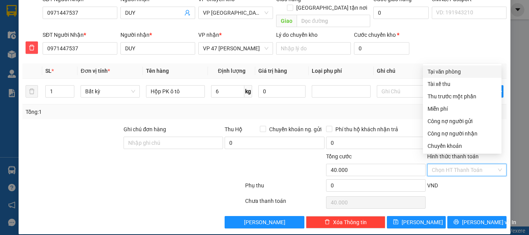
click at [458, 69] on div "Tại văn phòng" at bounding box center [461, 71] width 69 height 9
type input "0"
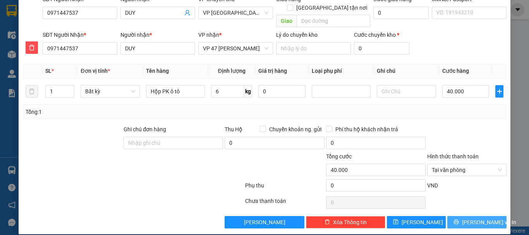
click at [471, 218] on span "Lưu và In" at bounding box center [489, 222] width 54 height 9
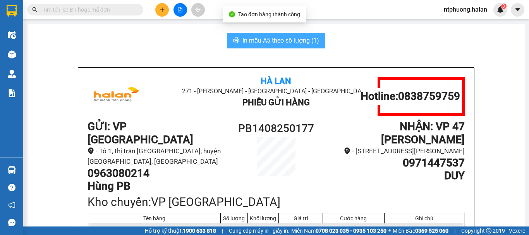
click at [252, 35] on button "In mẫu A5 theo số lượng (1)" at bounding box center [276, 40] width 98 height 15
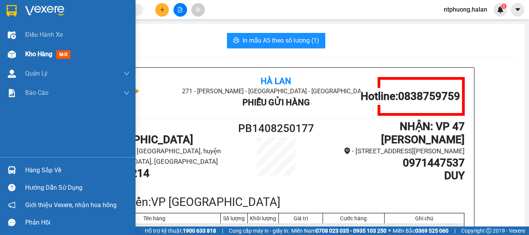
click at [32, 55] on span "Kho hàng" at bounding box center [38, 53] width 27 height 7
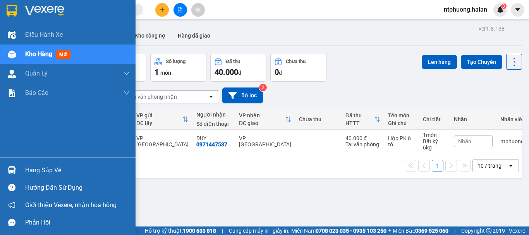
click at [34, 173] on div "Hàng sắp về" at bounding box center [77, 171] width 105 height 12
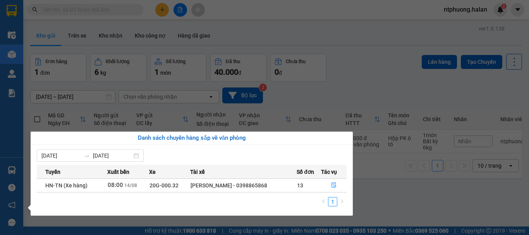
click at [394, 202] on section "Kết quả tìm kiếm ( 117 ) Bộ lọc Mã ĐH Trạng thái Món hàng Thu hộ Tổng cước Chưa…" at bounding box center [264, 117] width 529 height 235
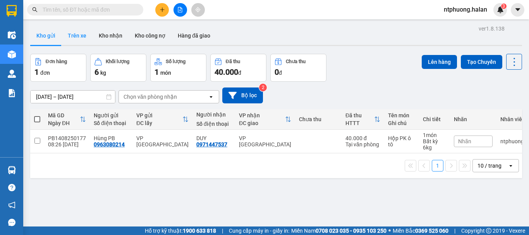
click at [73, 38] on button "Trên xe" at bounding box center [77, 35] width 31 height 19
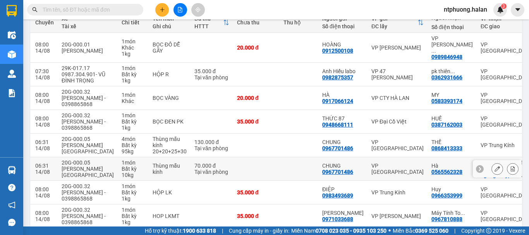
scroll to position [58, 0]
